Goal: Information Seeking & Learning: Compare options

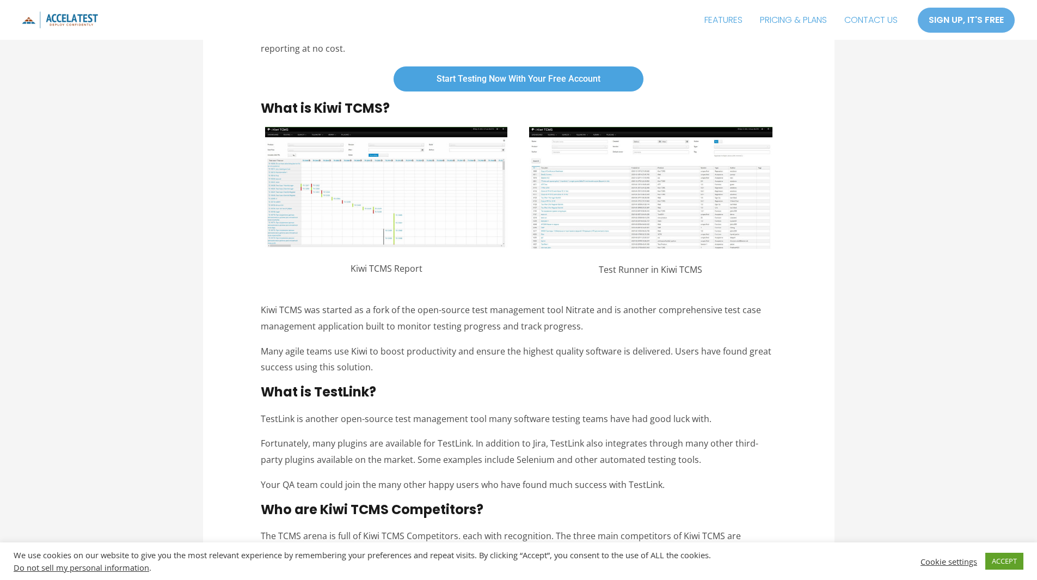
scroll to position [3322, 0]
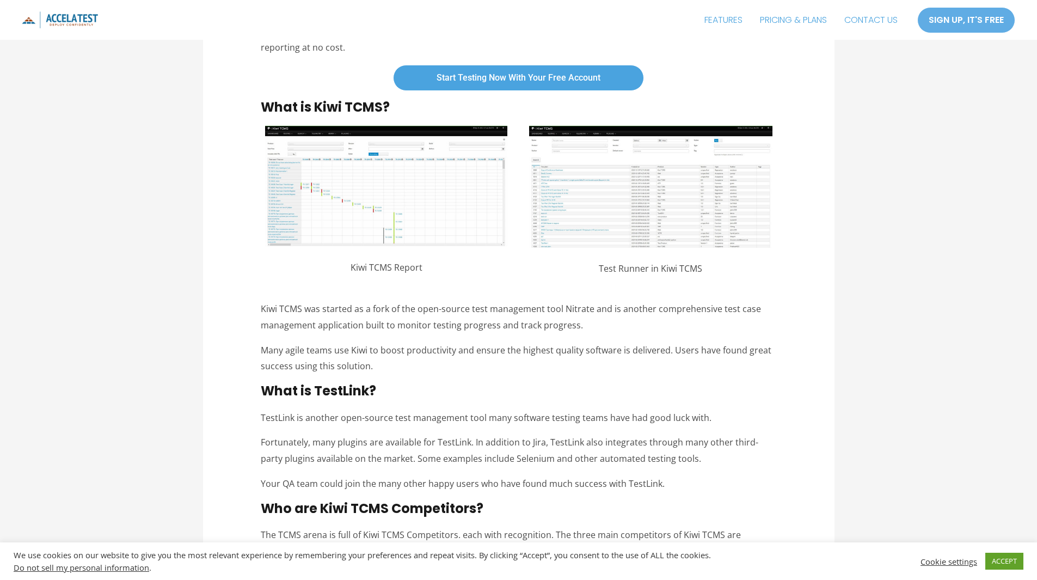
click at [373, 180] on img at bounding box center [386, 186] width 242 height 120
click at [365, 201] on img at bounding box center [386, 186] width 242 height 120
click at [695, 191] on img at bounding box center [650, 187] width 243 height 122
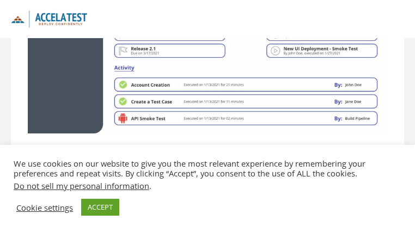
scroll to position [3337, 0]
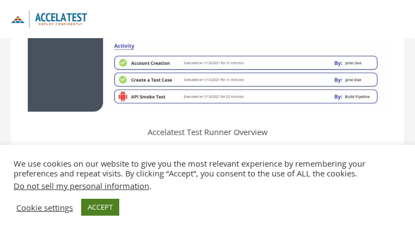
click at [99, 211] on link "ACCEPT" at bounding box center [100, 207] width 38 height 17
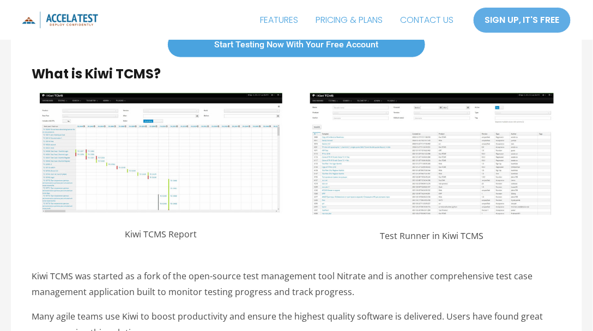
scroll to position [3296, 0]
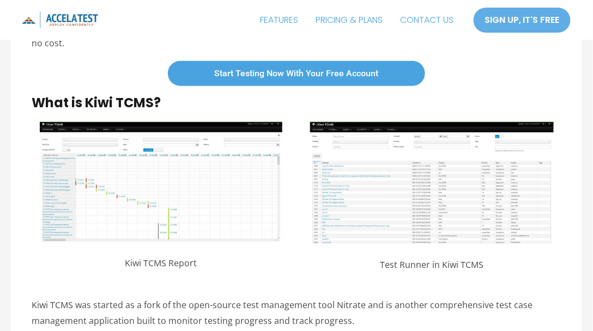
drag, startPoint x: 423, startPoint y: 125, endPoint x: 298, endPoint y: 210, distance: 150.1
click at [300, 210] on div "Kiwi TCMS Report Test Runner in Kiwi TCMS" at bounding box center [296, 202] width 529 height 160
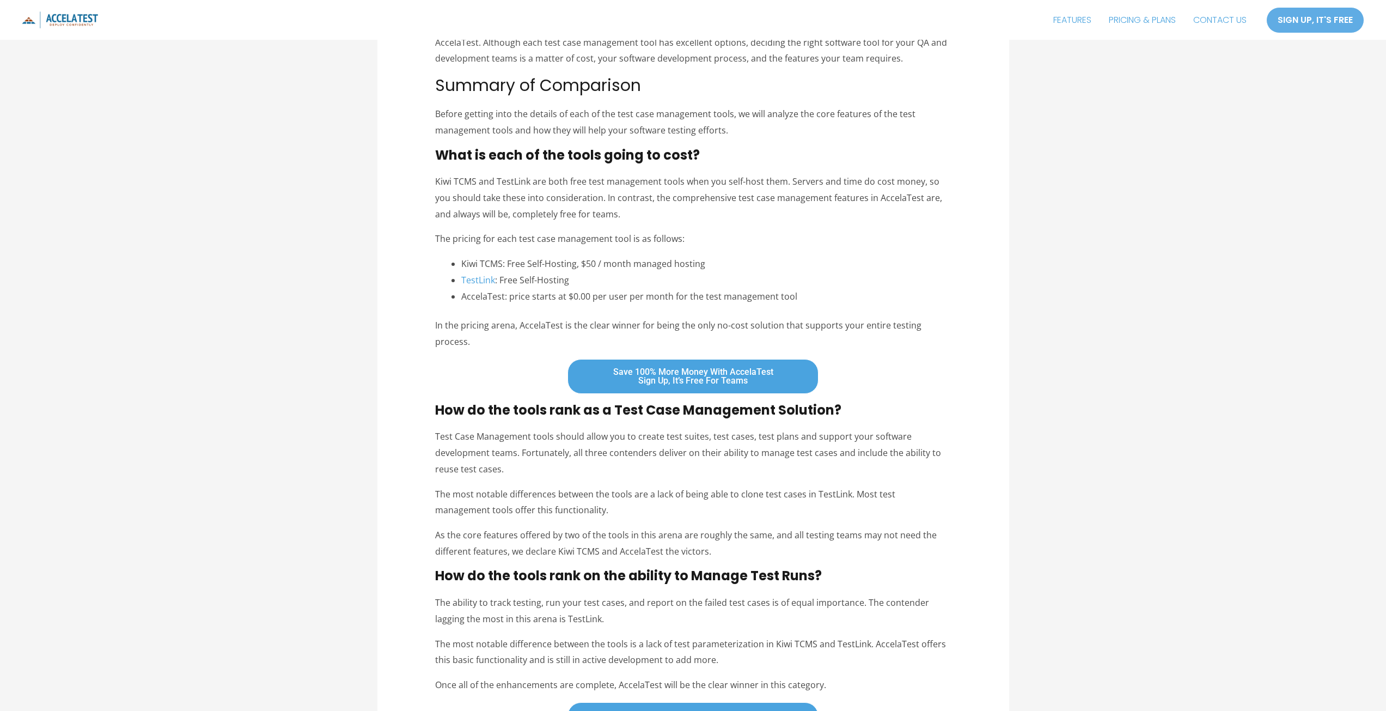
scroll to position [0, 0]
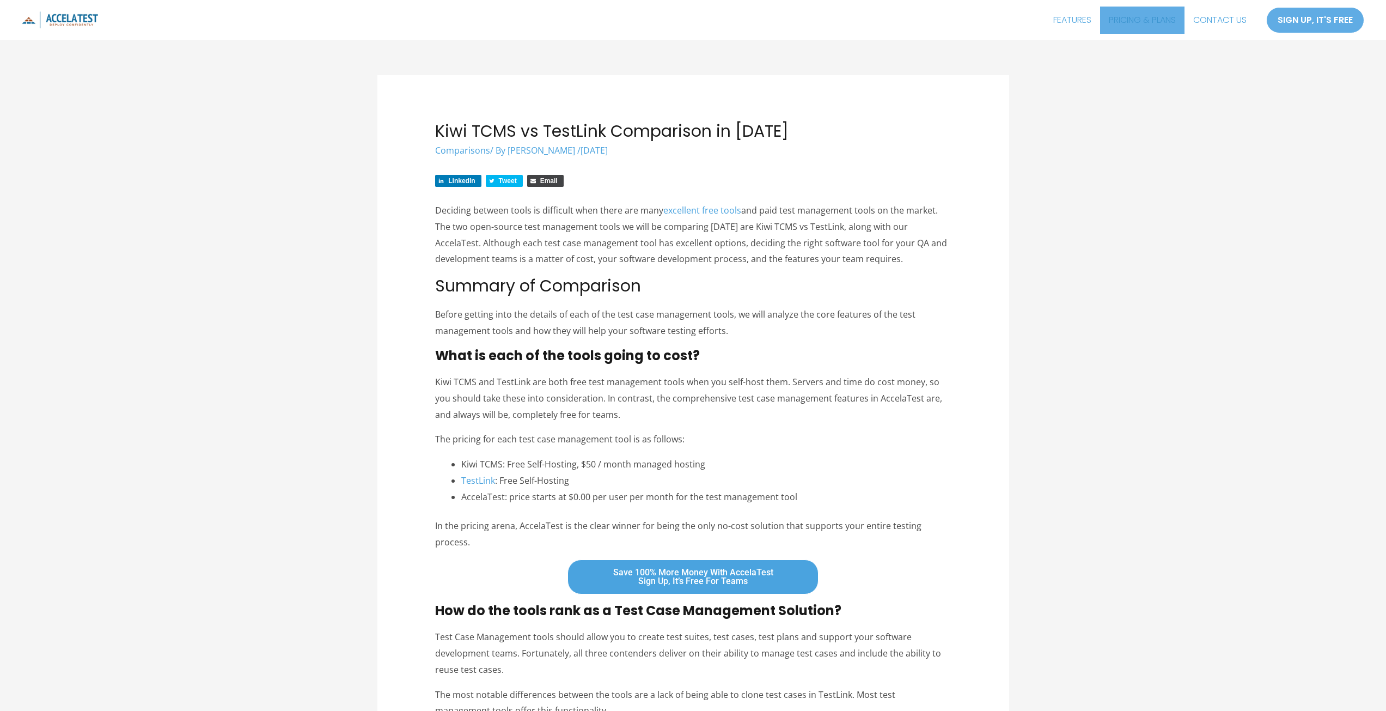
click at [1037, 27] on link "PRICING & PLANS" at bounding box center [1142, 20] width 84 height 27
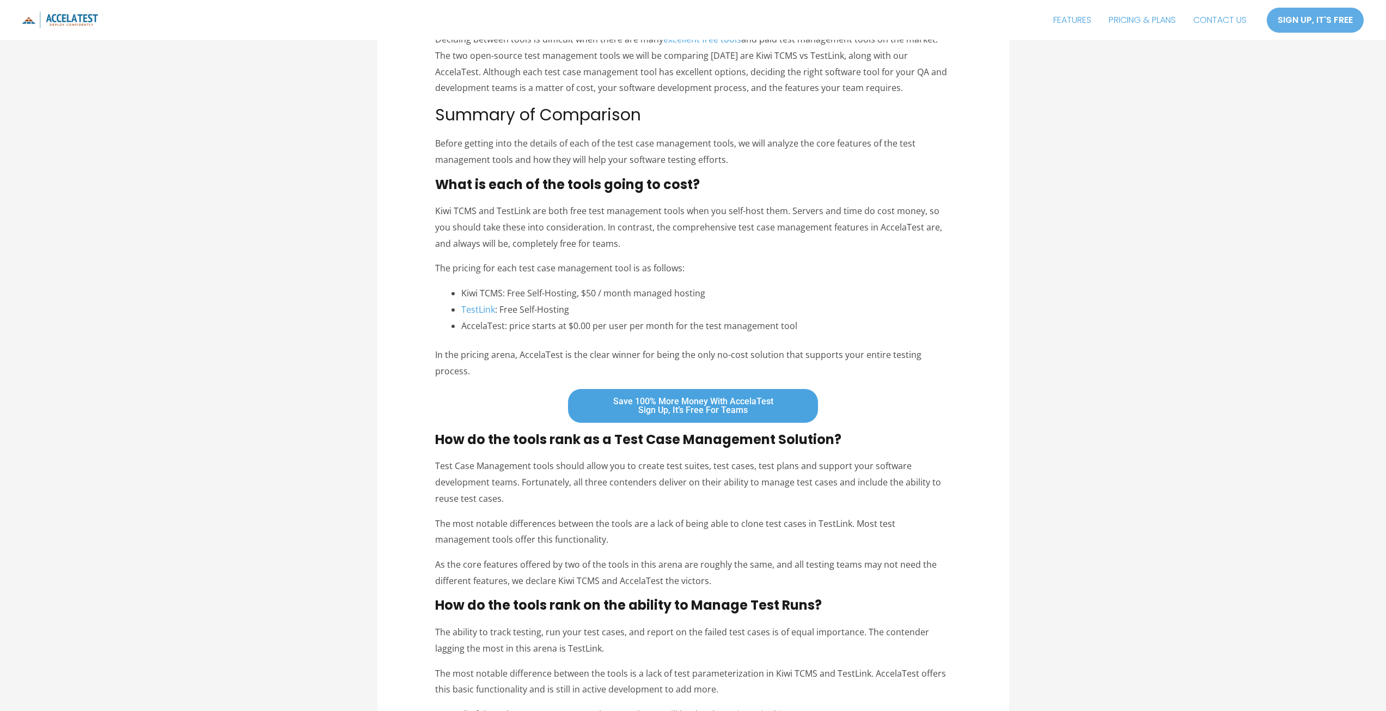
scroll to position [381, 0]
